Goal: Information Seeking & Learning: Check status

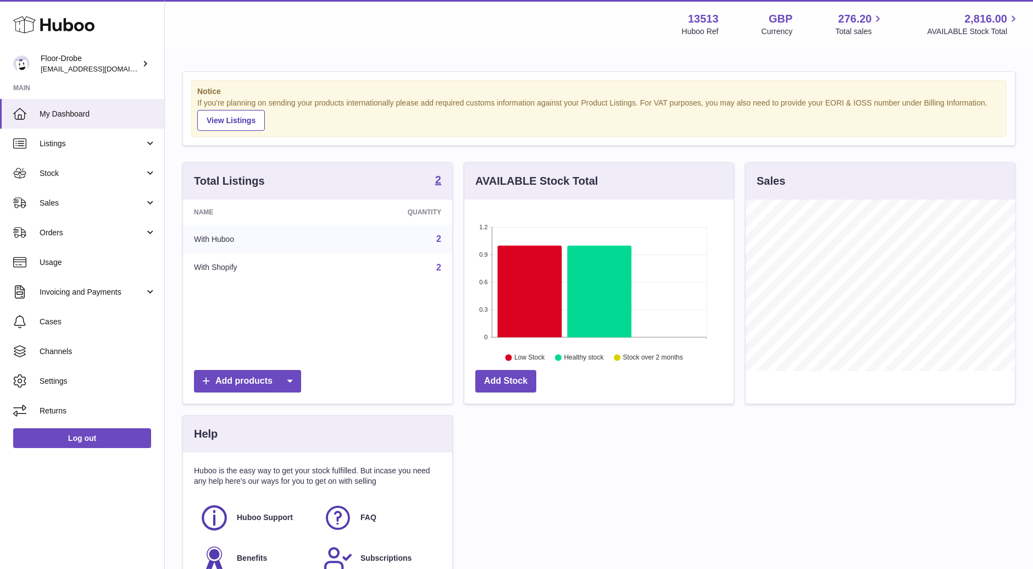
scroll to position [171, 269]
click at [95, 356] on link "Channels" at bounding box center [82, 351] width 164 height 30
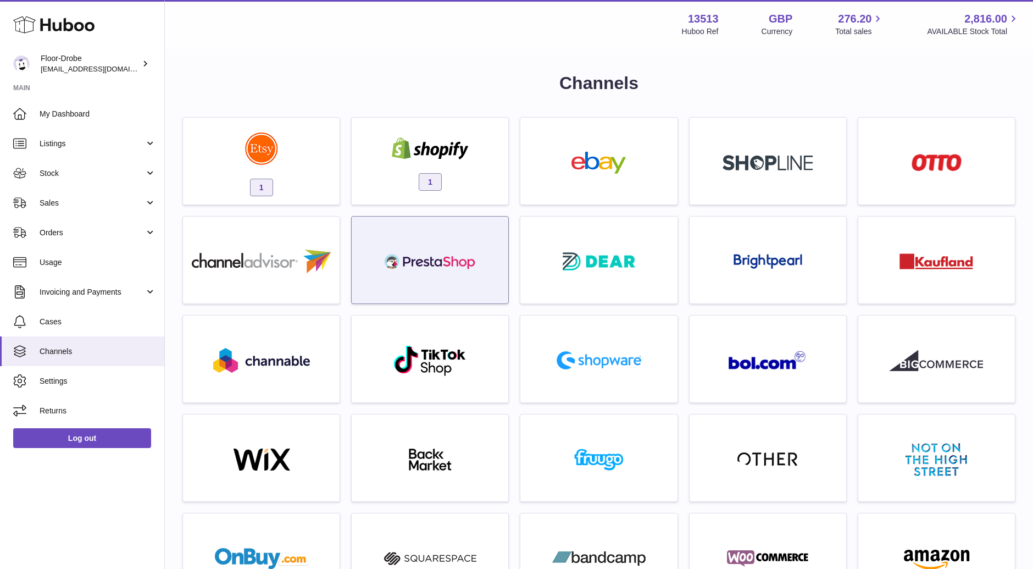
click at [355, 261] on div at bounding box center [430, 260] width 158 height 88
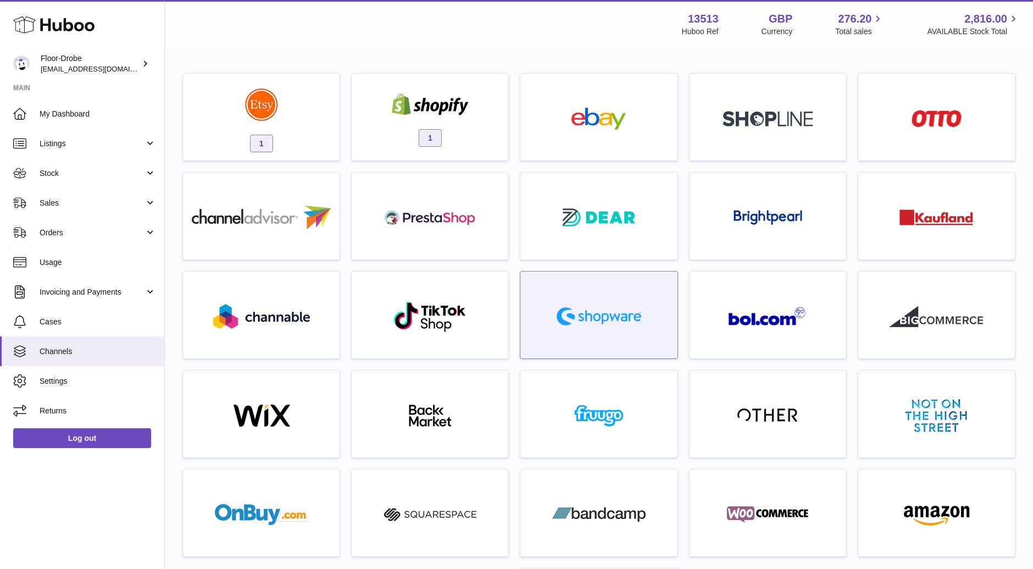
scroll to position [45, 0]
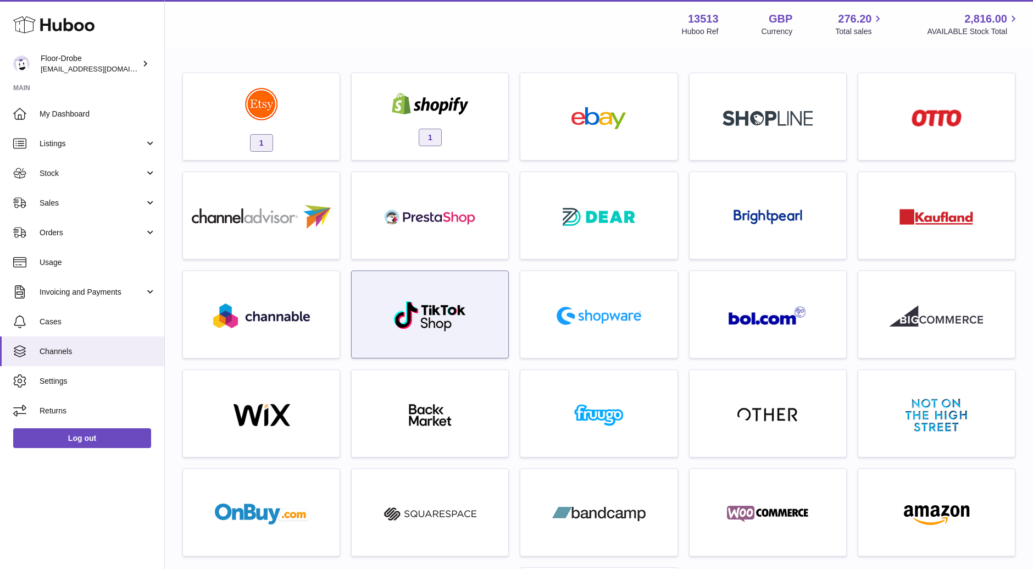
click at [455, 327] on img at bounding box center [430, 316] width 74 height 32
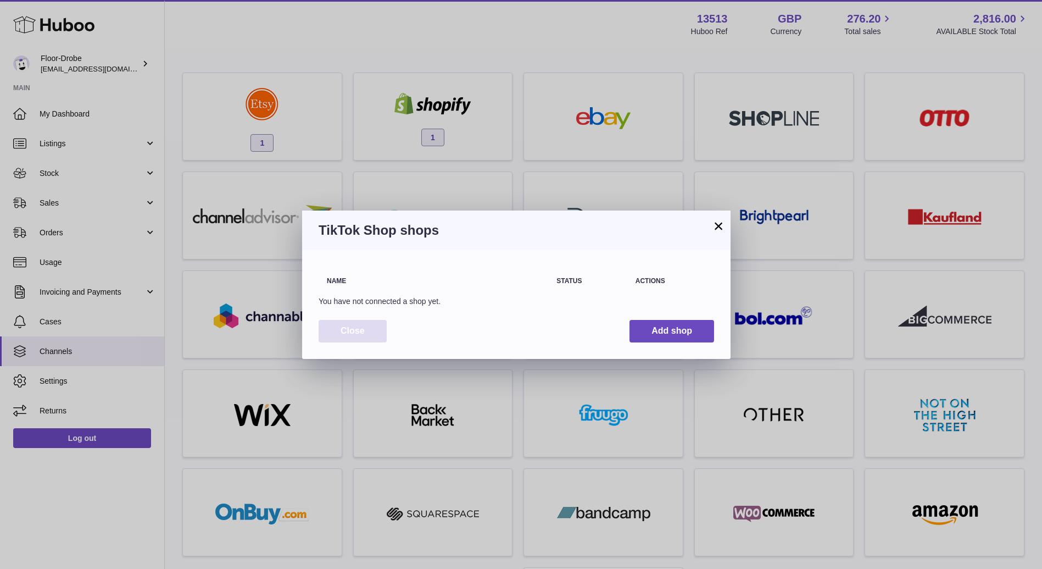
click at [372, 329] on button "Close" at bounding box center [353, 331] width 68 height 23
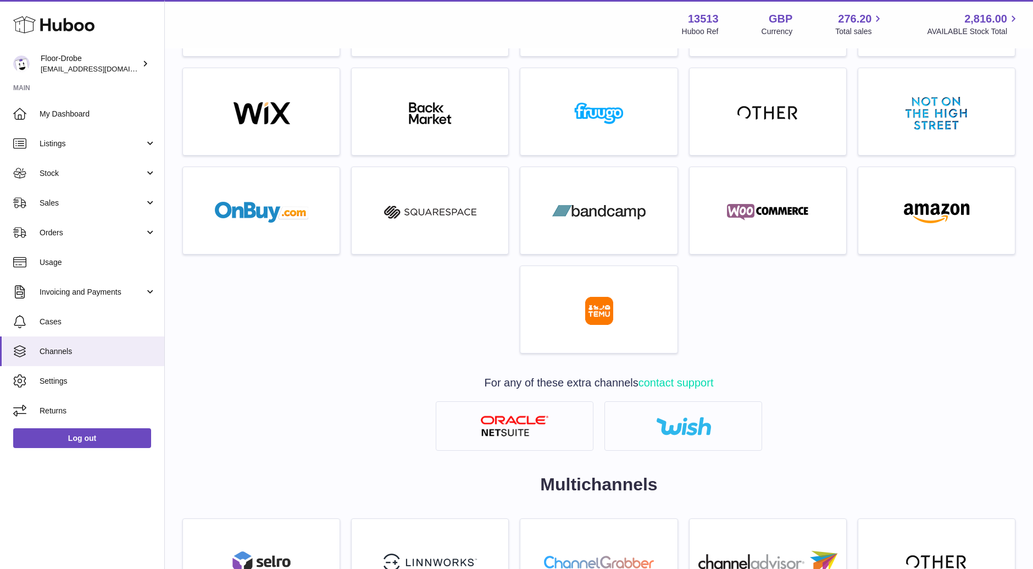
scroll to position [0, 0]
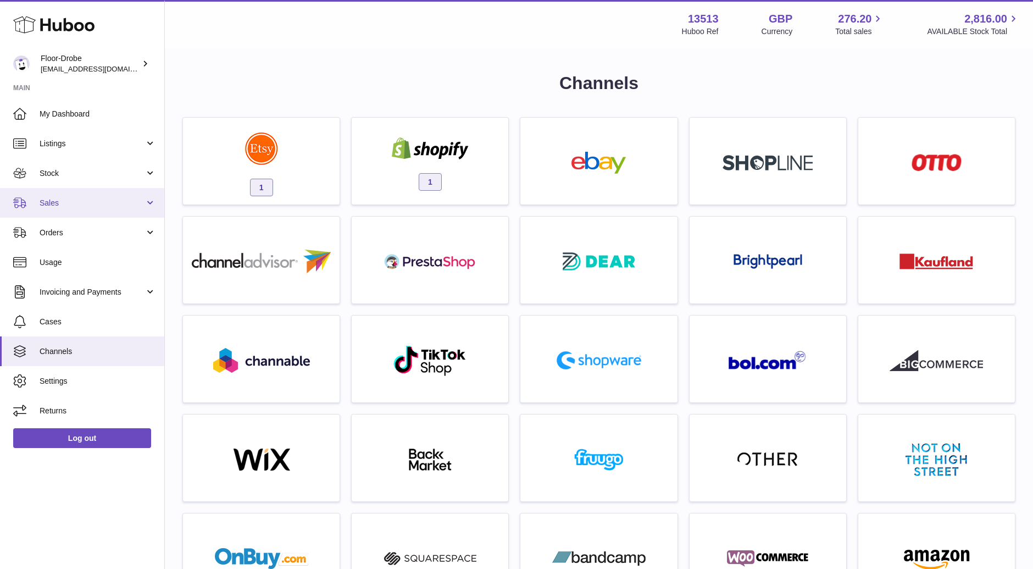
click at [74, 203] on span "Sales" at bounding box center [92, 203] width 105 height 10
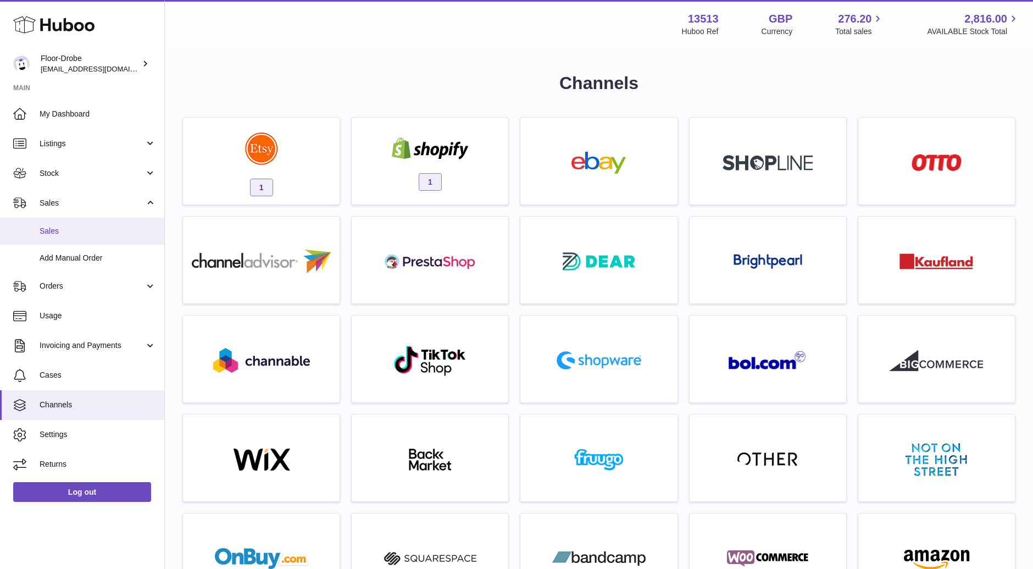
click at [72, 229] on span "Sales" at bounding box center [98, 231] width 116 height 10
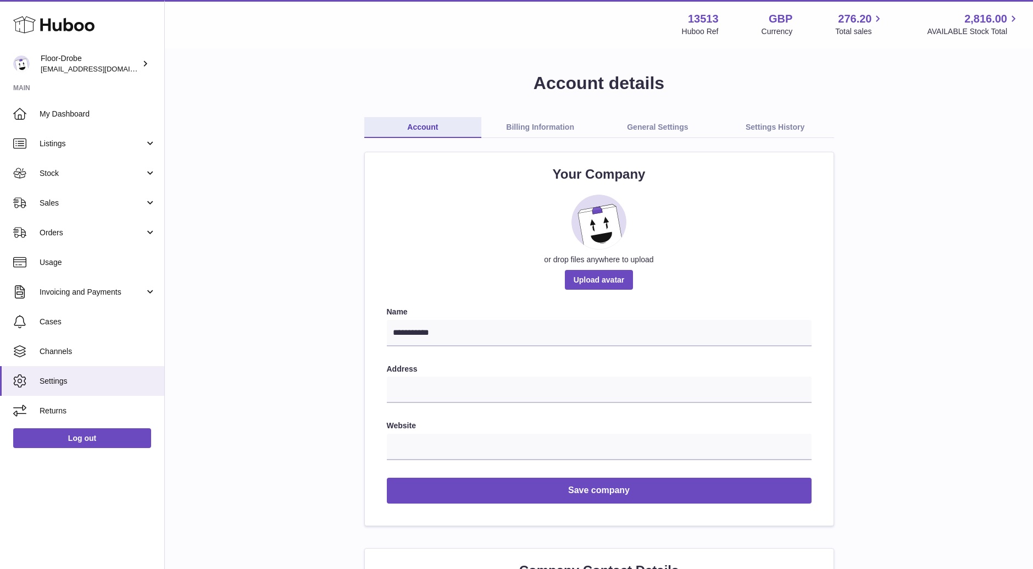
click at [569, 123] on link "Billing Information" at bounding box center [540, 127] width 118 height 21
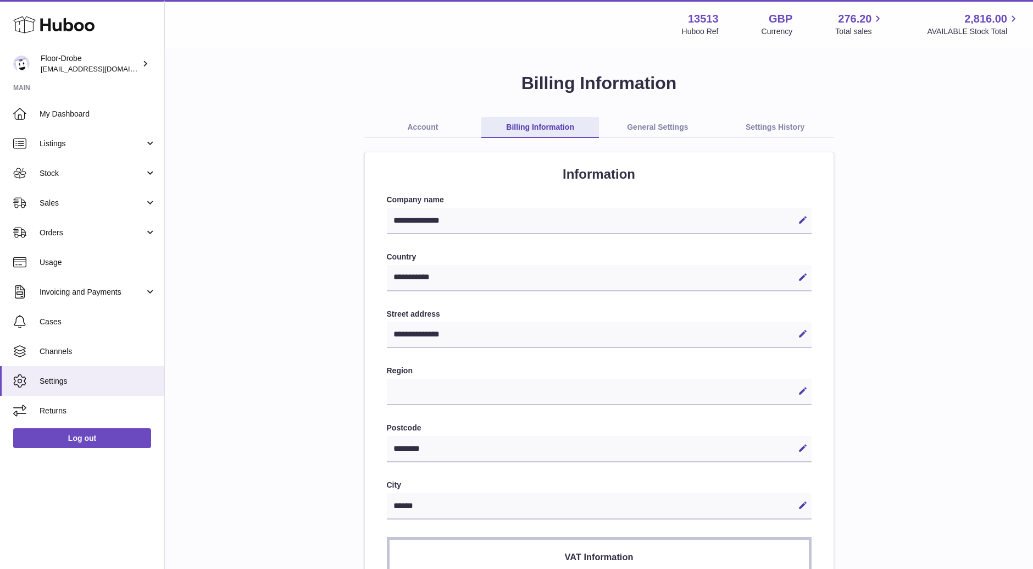
select select "**"
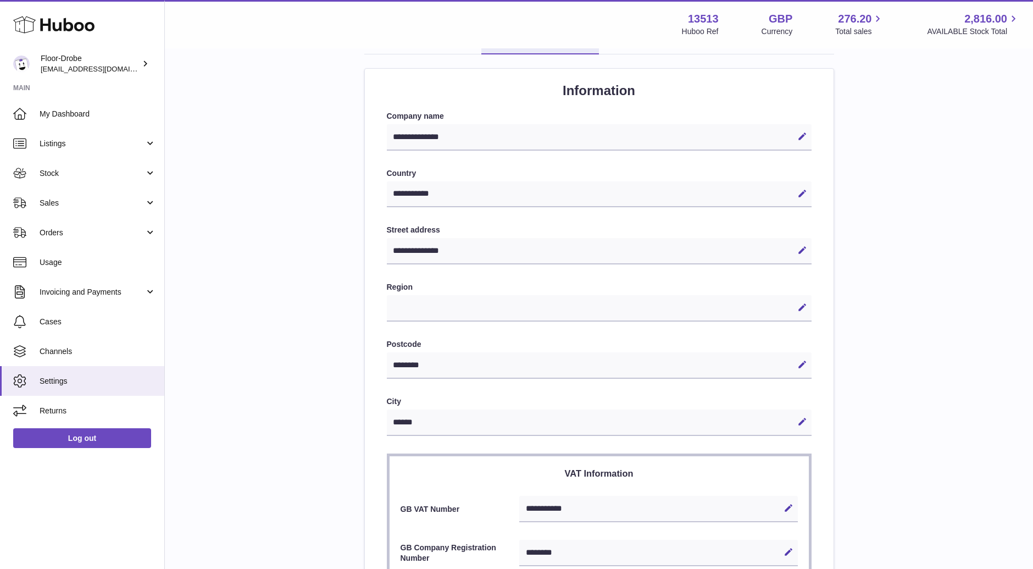
scroll to position [13, 0]
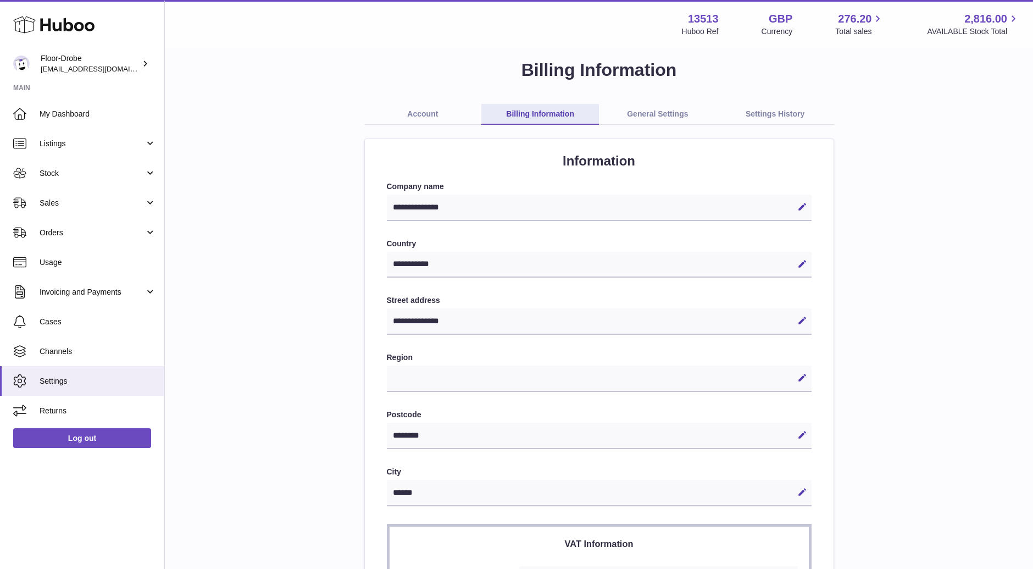
click at [660, 114] on link "General Settings" at bounding box center [658, 114] width 118 height 21
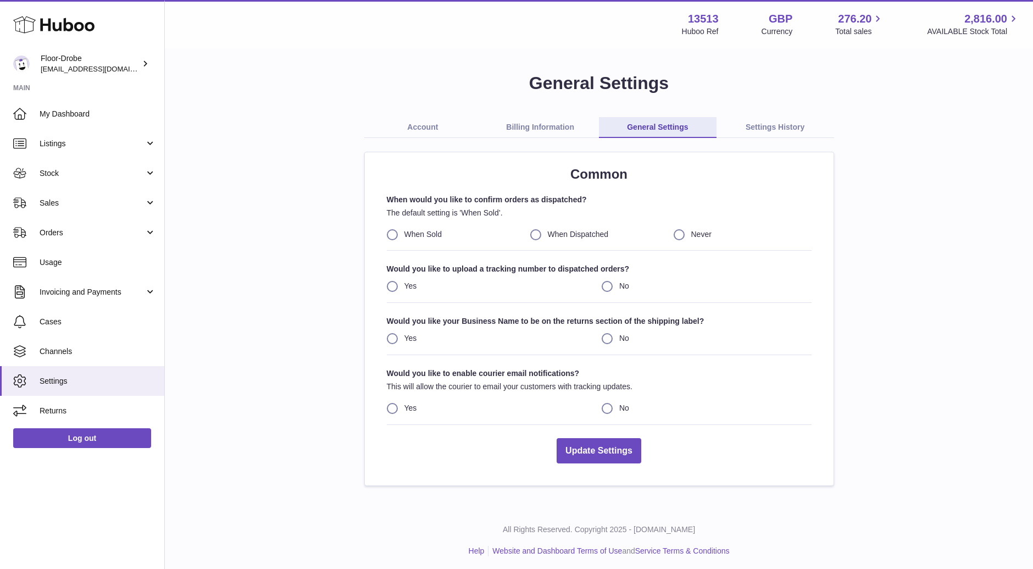
click at [510, 123] on link "Billing Information" at bounding box center [540, 127] width 118 height 21
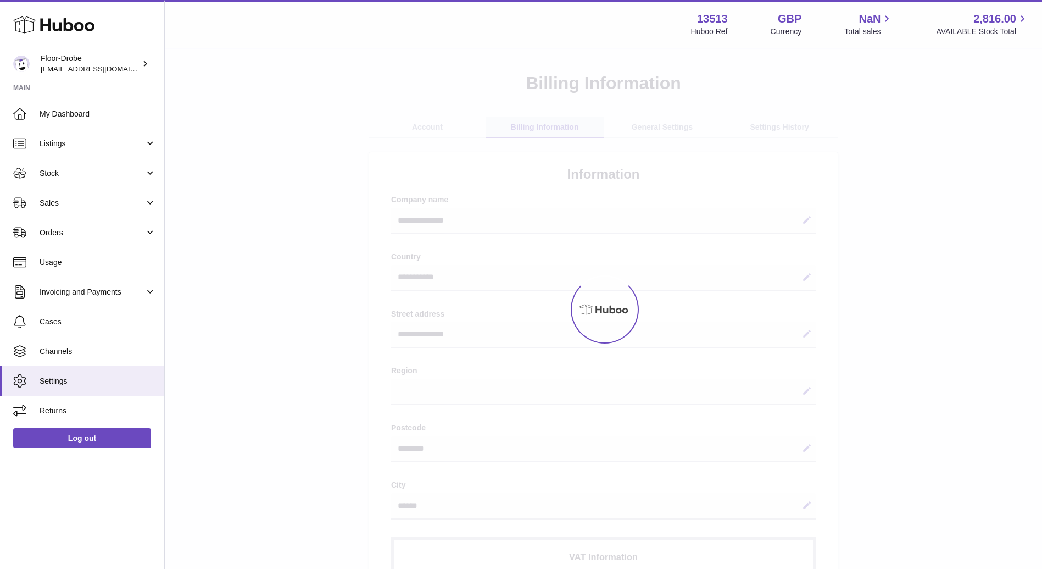
select select "**"
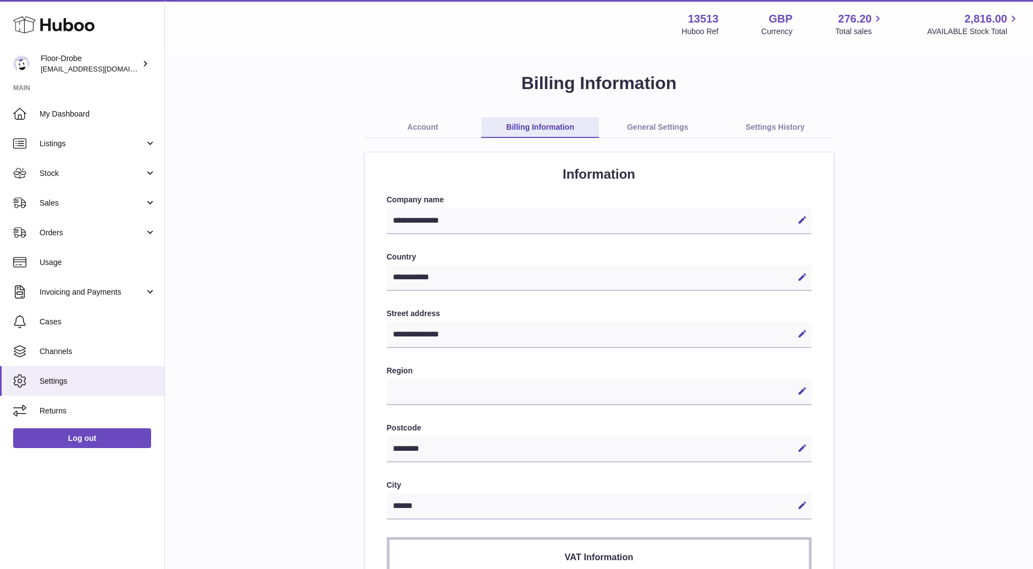
click at [758, 120] on link "Settings History" at bounding box center [775, 127] width 118 height 21
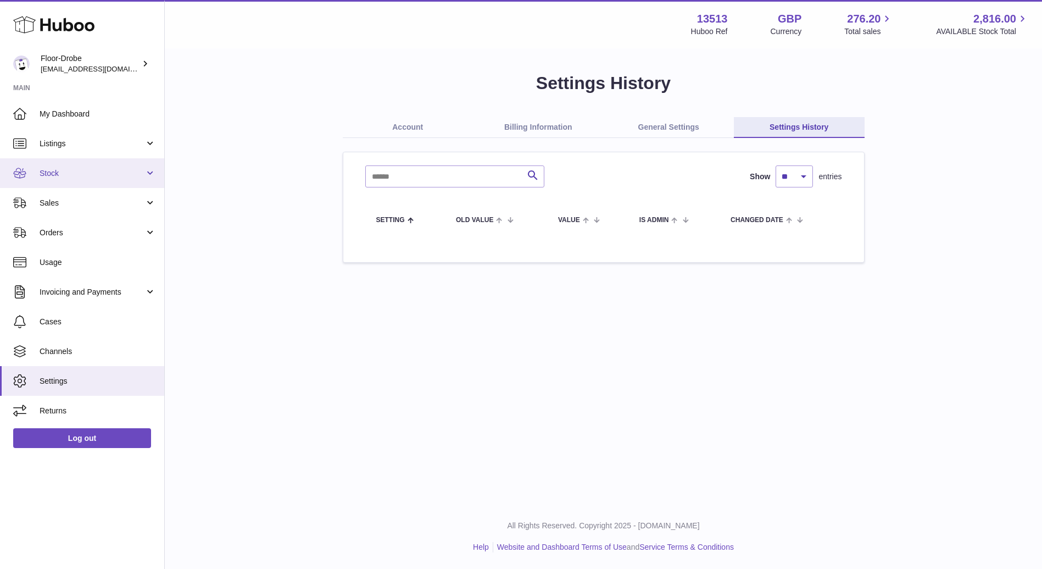
click at [108, 168] on span "Stock" at bounding box center [92, 173] width 105 height 10
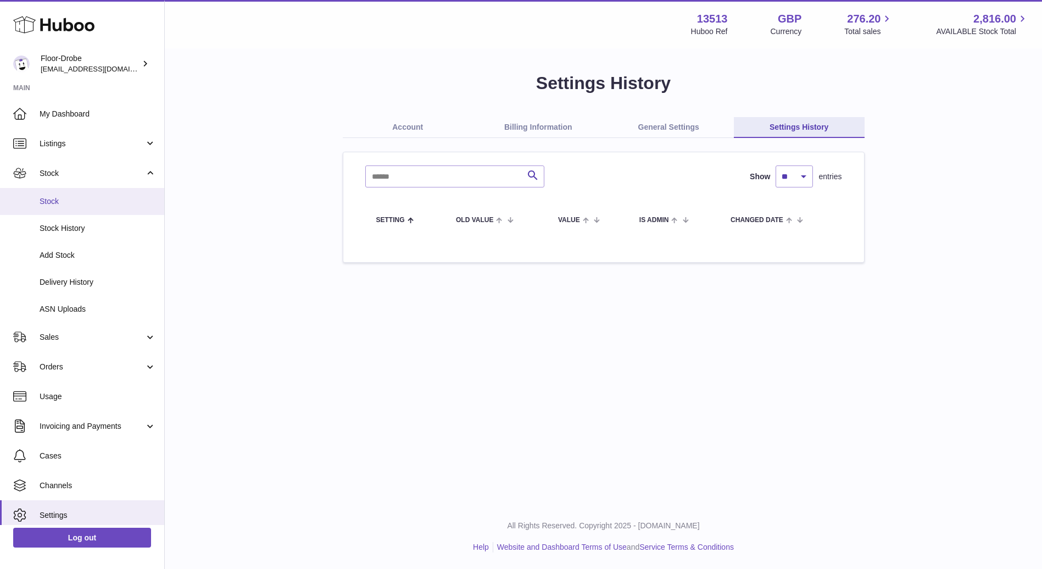
click at [85, 210] on link "Stock" at bounding box center [82, 201] width 164 height 27
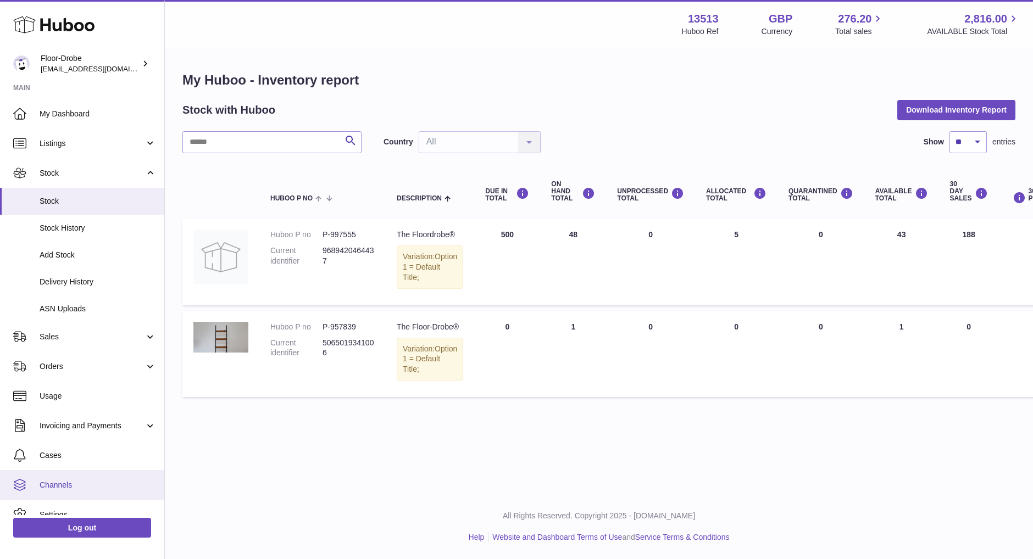
scroll to position [34, 0]
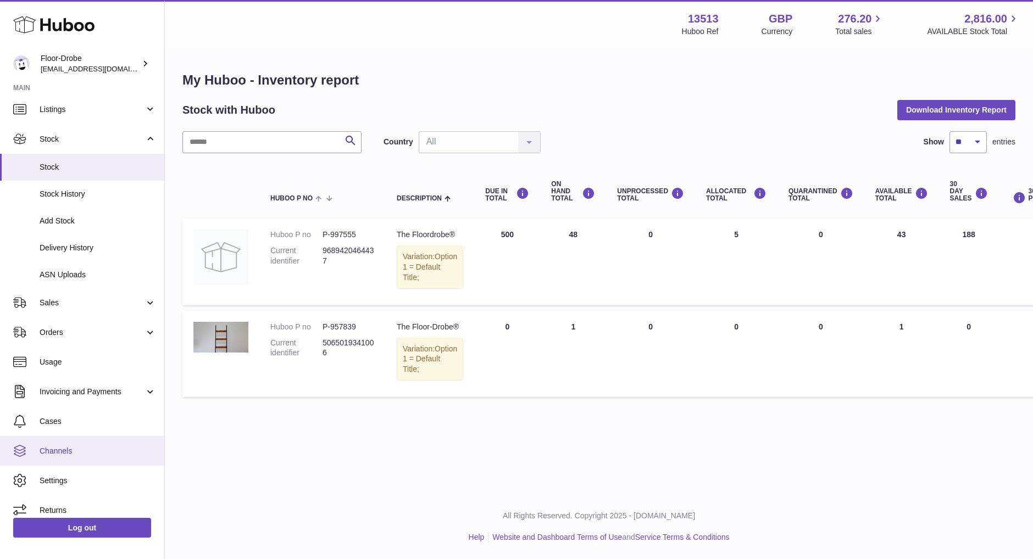
click at [80, 450] on span "Channels" at bounding box center [98, 451] width 116 height 10
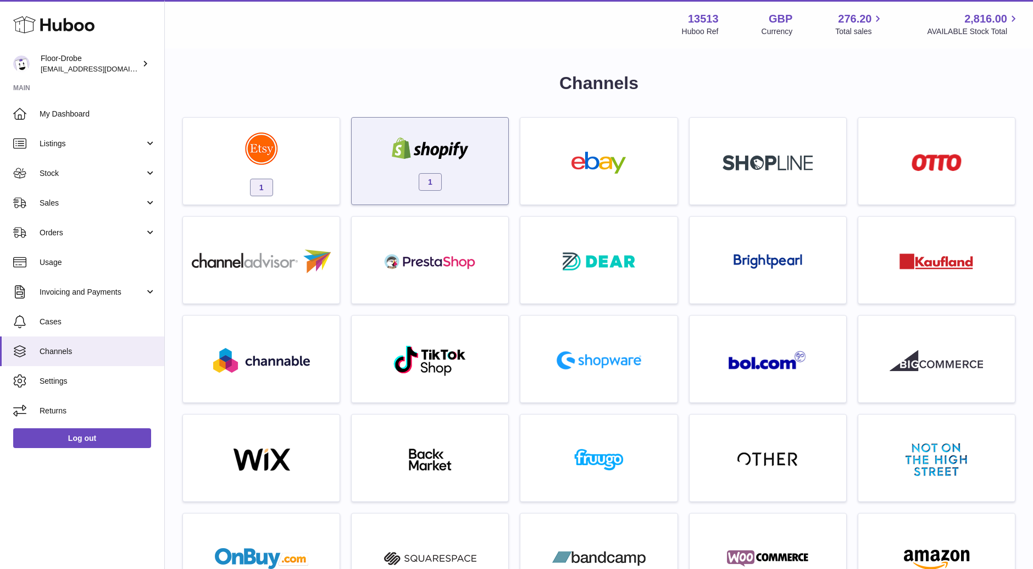
click at [422, 186] on span "1" at bounding box center [430, 182] width 23 height 18
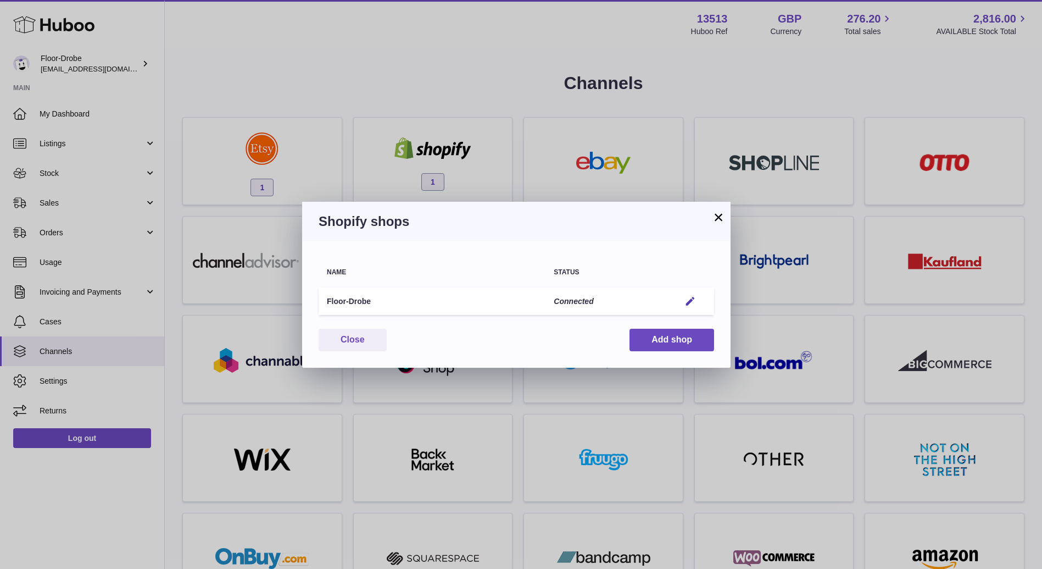
click at [715, 219] on button "×" at bounding box center [718, 216] width 13 height 13
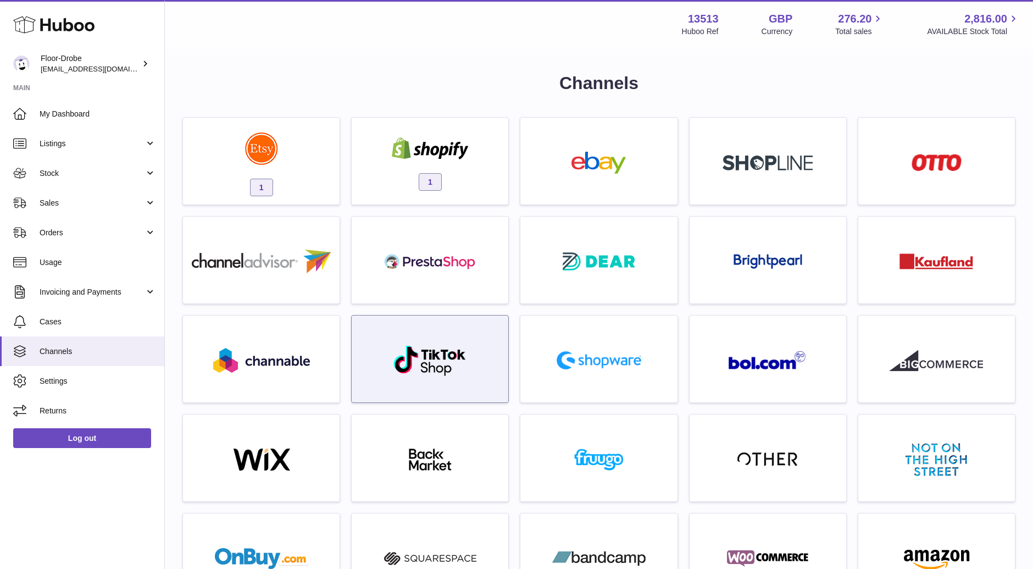
click at [435, 362] on img at bounding box center [430, 360] width 74 height 32
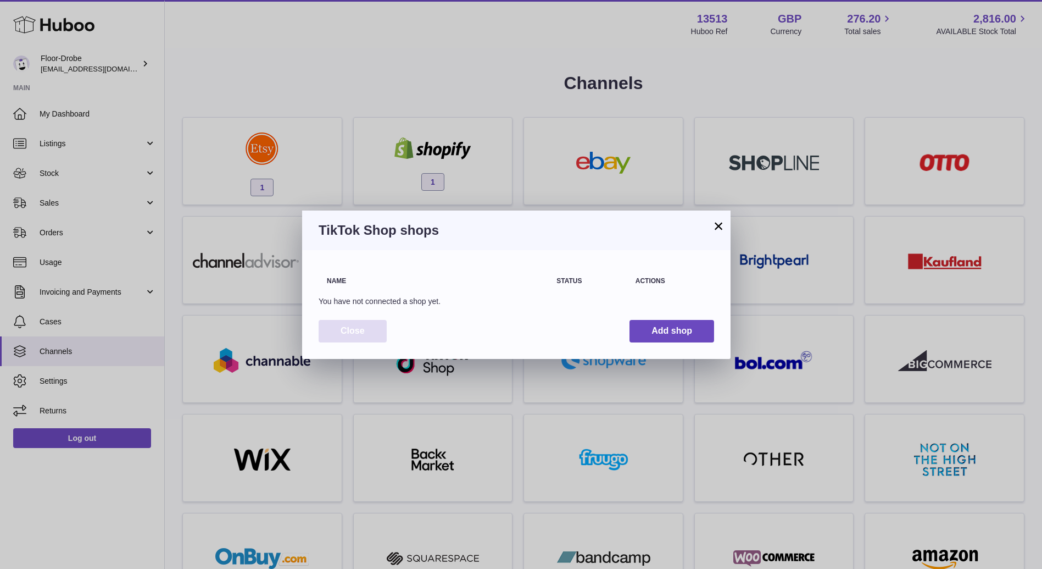
drag, startPoint x: 391, startPoint y: 330, endPoint x: 355, endPoint y: 334, distance: 35.9
click at [355, 334] on div "Close Add shop" at bounding box center [517, 331] width 396 height 23
click at [355, 334] on button "Close" at bounding box center [353, 331] width 68 height 23
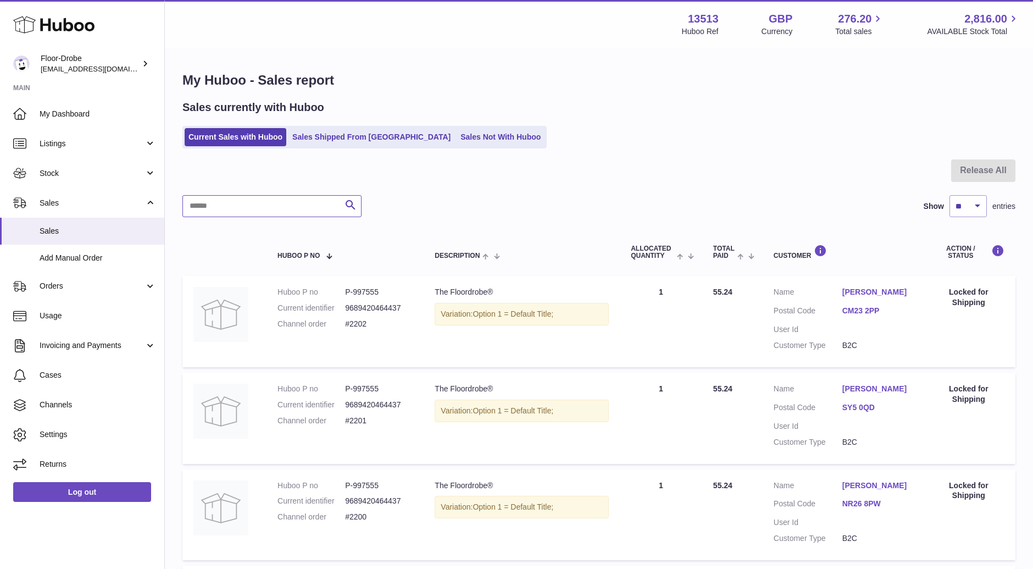
click at [231, 198] on input "text" at bounding box center [271, 206] width 179 height 22
type input "****"
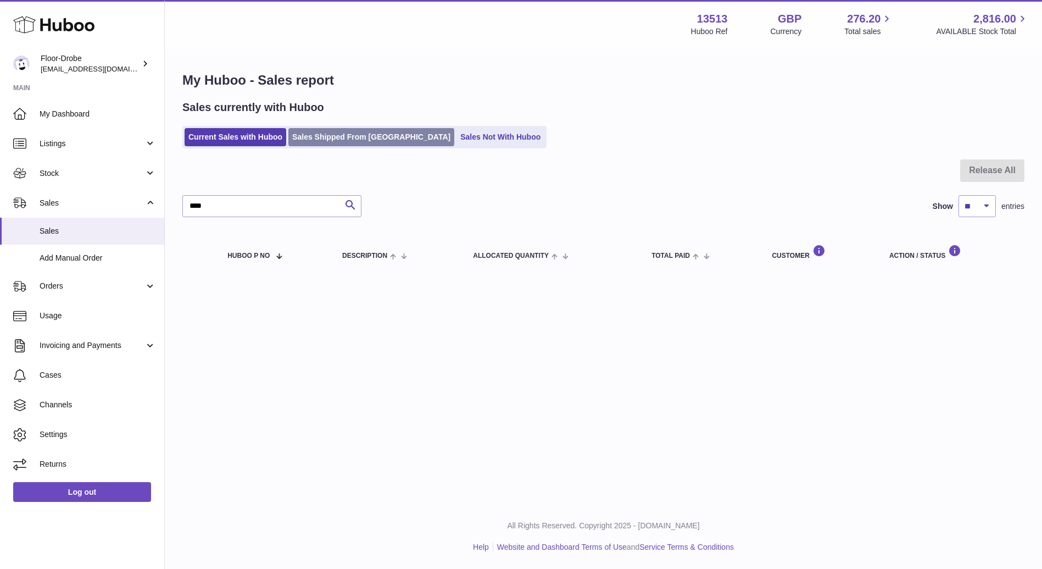
click at [331, 144] on link "Sales Shipped From [GEOGRAPHIC_DATA]" at bounding box center [371, 137] width 166 height 18
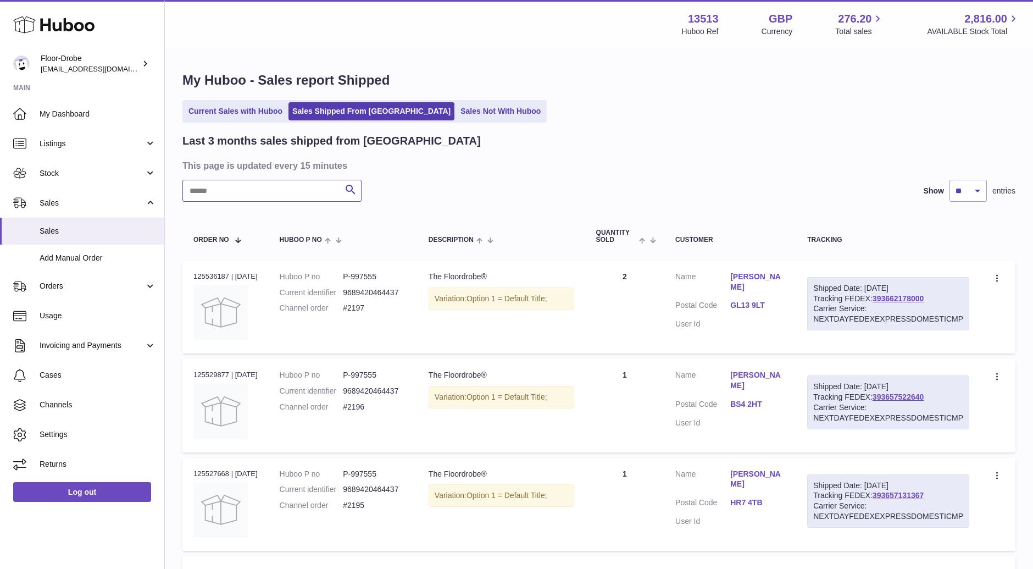
click at [260, 193] on input "text" at bounding box center [271, 191] width 179 height 22
type input "****"
